Goal: Task Accomplishment & Management: Use online tool/utility

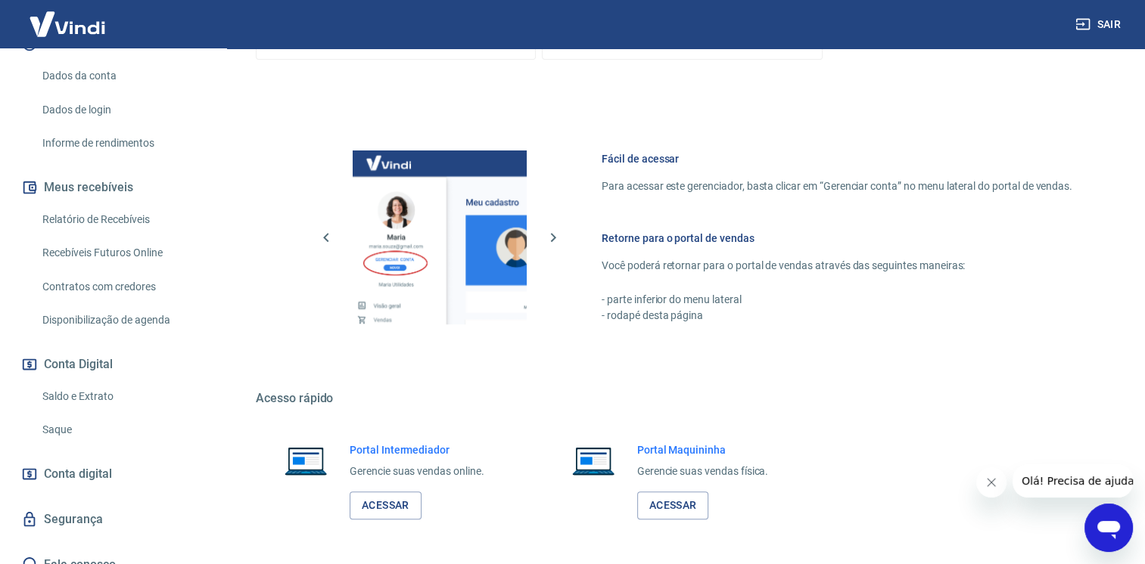
scroll to position [605, 0]
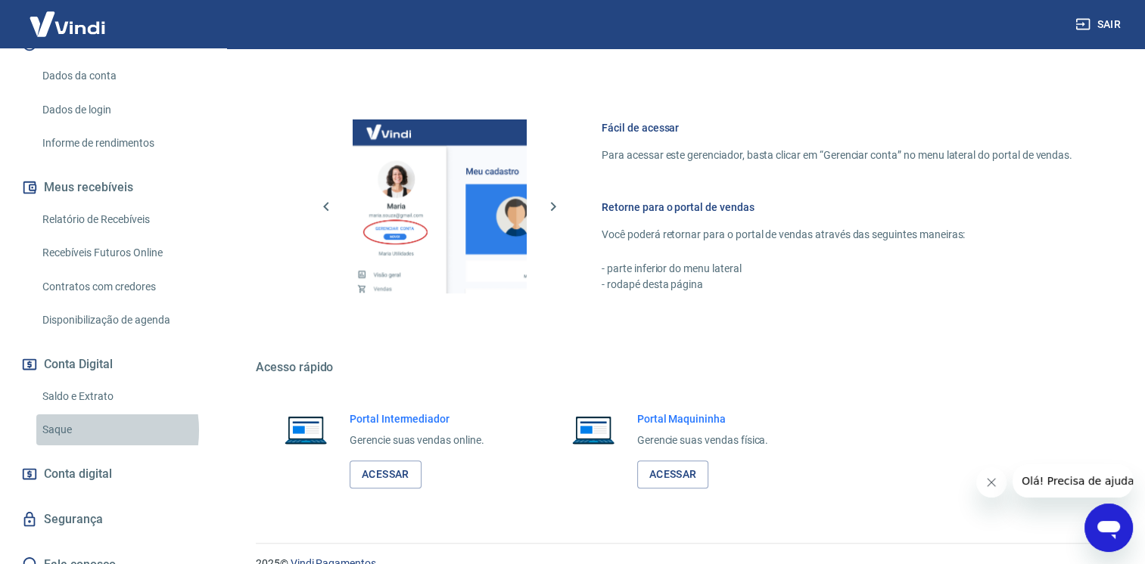
click at [76, 415] on link "Saque" at bounding box center [122, 430] width 172 height 31
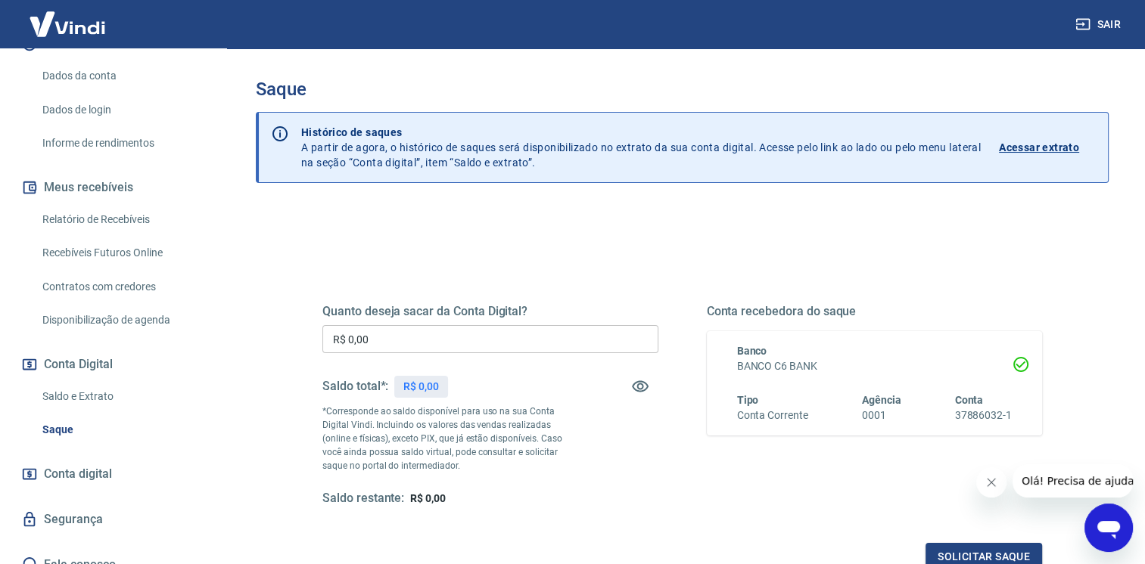
click at [435, 334] on input "R$ 0,00" at bounding box center [490, 339] width 336 height 28
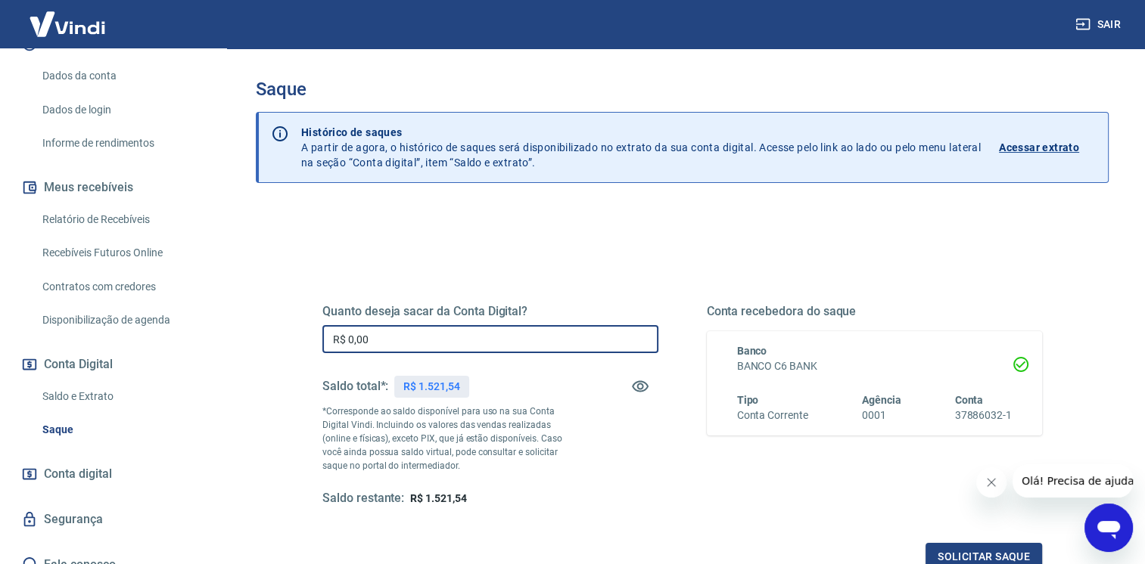
drag, startPoint x: 424, startPoint y: 346, endPoint x: 206, endPoint y: 343, distance: 217.9
click at [207, 343] on div "Sair K Kumon Fortaleza [EMAIL_ADDRESS][DOMAIN_NAME] Início Meu cadastro Dados d…" at bounding box center [572, 282] width 1145 height 564
type input "R$ 1.521,24"
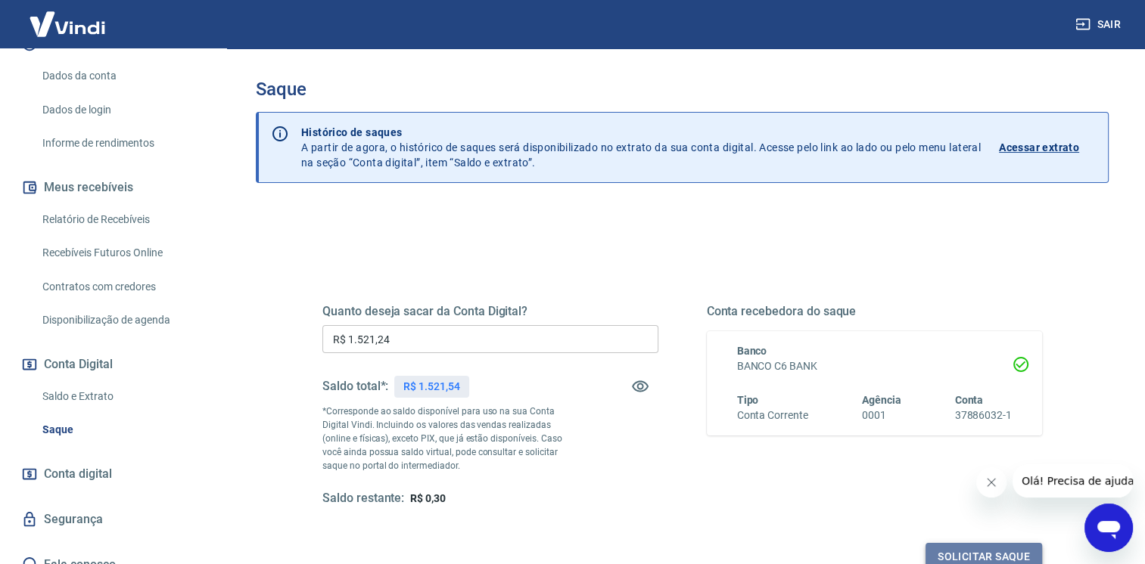
click at [952, 558] on button "Solicitar saque" at bounding box center [983, 557] width 117 height 28
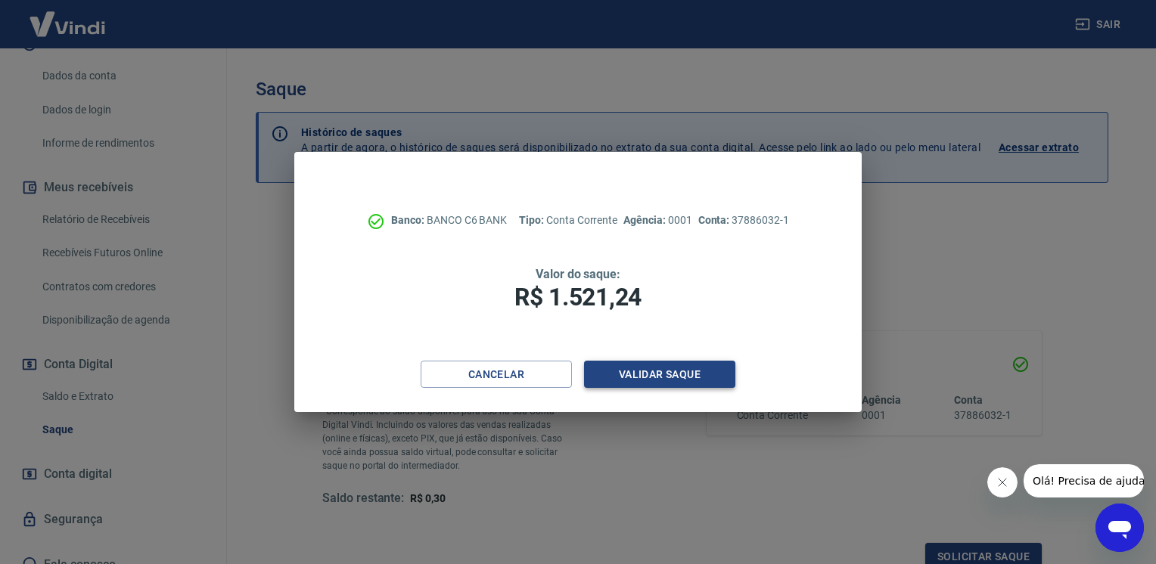
click at [652, 375] on button "Validar saque" at bounding box center [659, 375] width 151 height 28
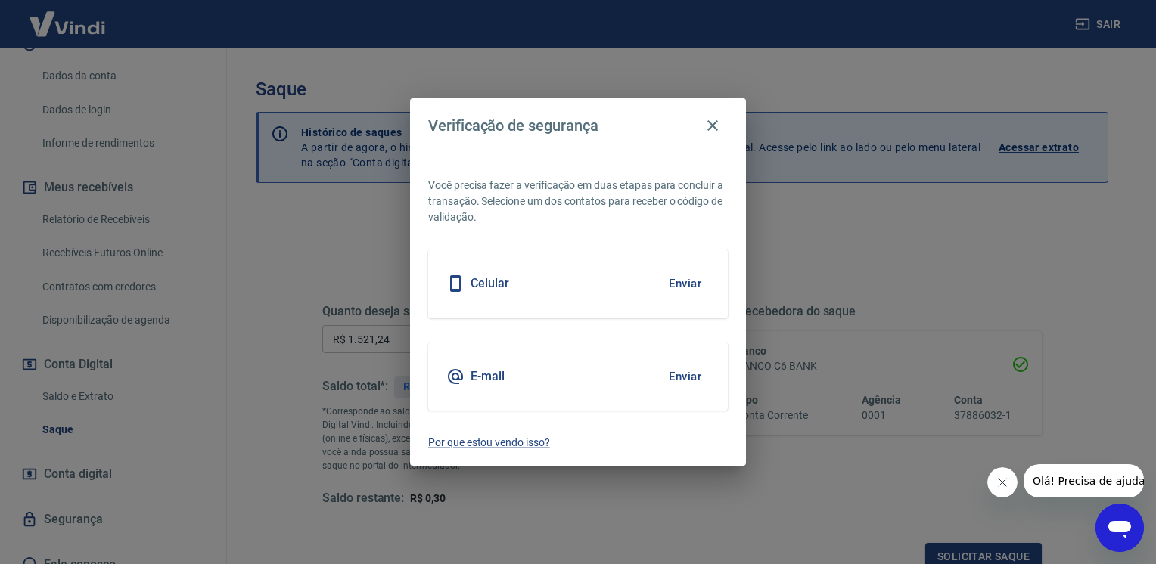
scroll to position [6, 0]
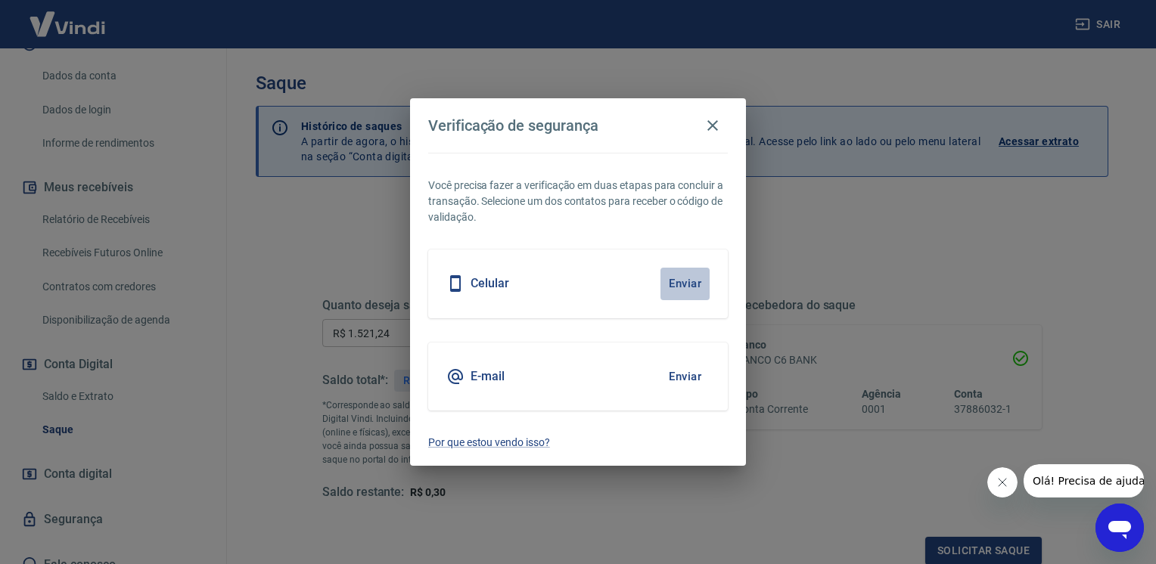
click at [684, 278] on button "Enviar" at bounding box center [684, 284] width 49 height 32
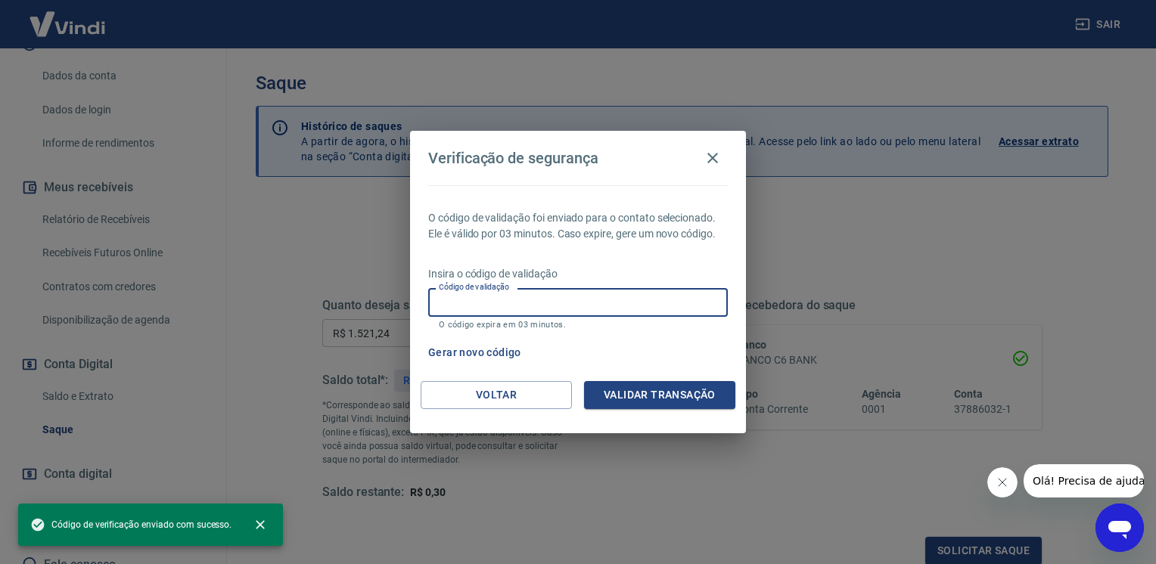
click at [606, 303] on input "Código de validação" at bounding box center [578, 302] width 300 height 28
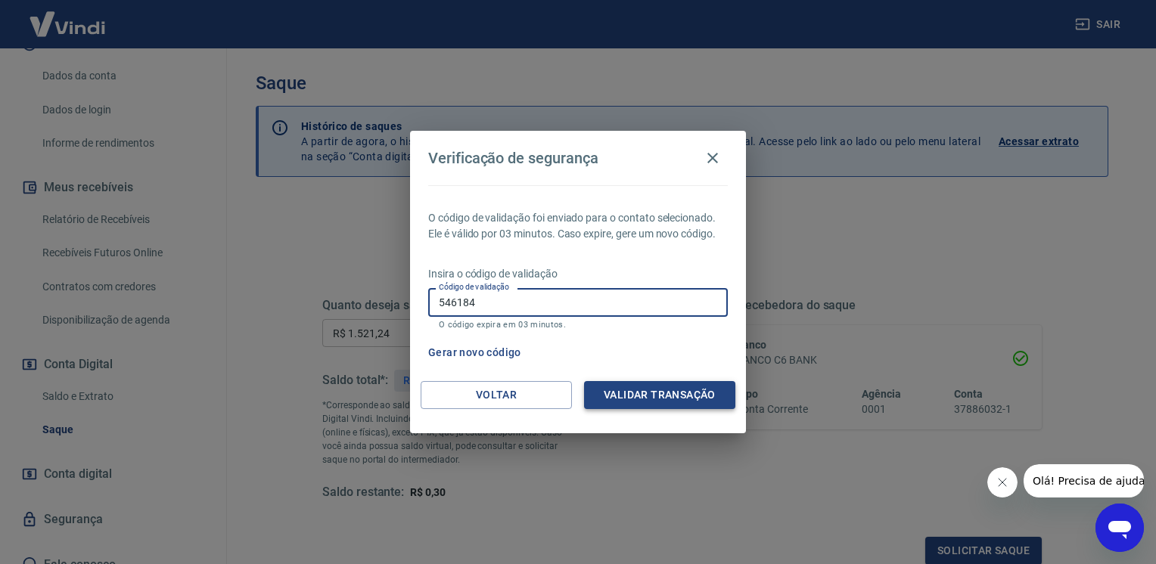
type input "546184"
click at [695, 395] on button "Validar transação" at bounding box center [659, 395] width 151 height 28
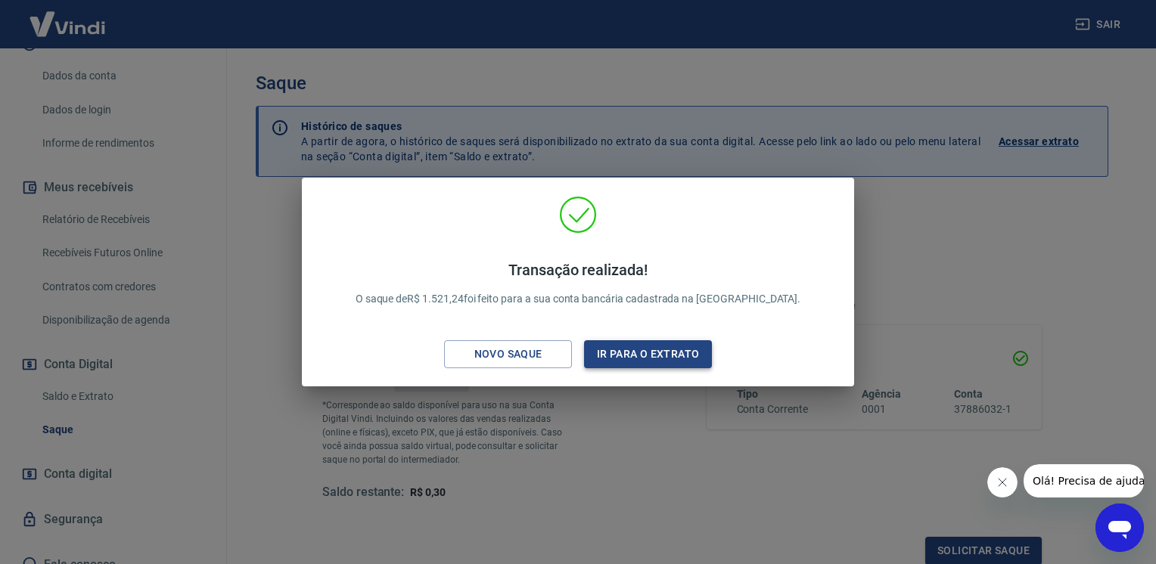
click at [667, 363] on button "Ir para o extrato" at bounding box center [648, 354] width 128 height 28
